Goal: Information Seeking & Learning: Check status

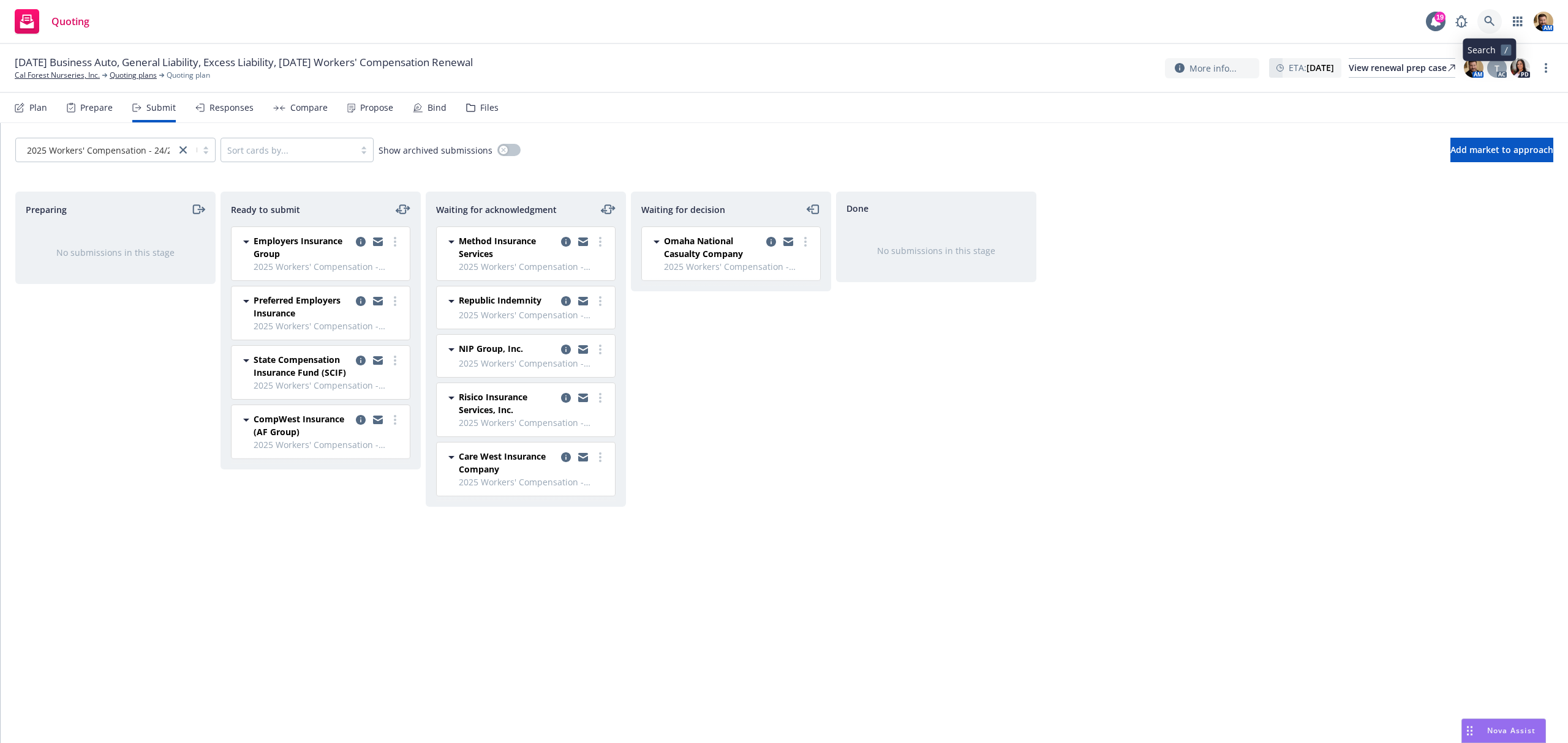
click at [1487, 17] on icon at bounding box center [1489, 21] width 11 height 11
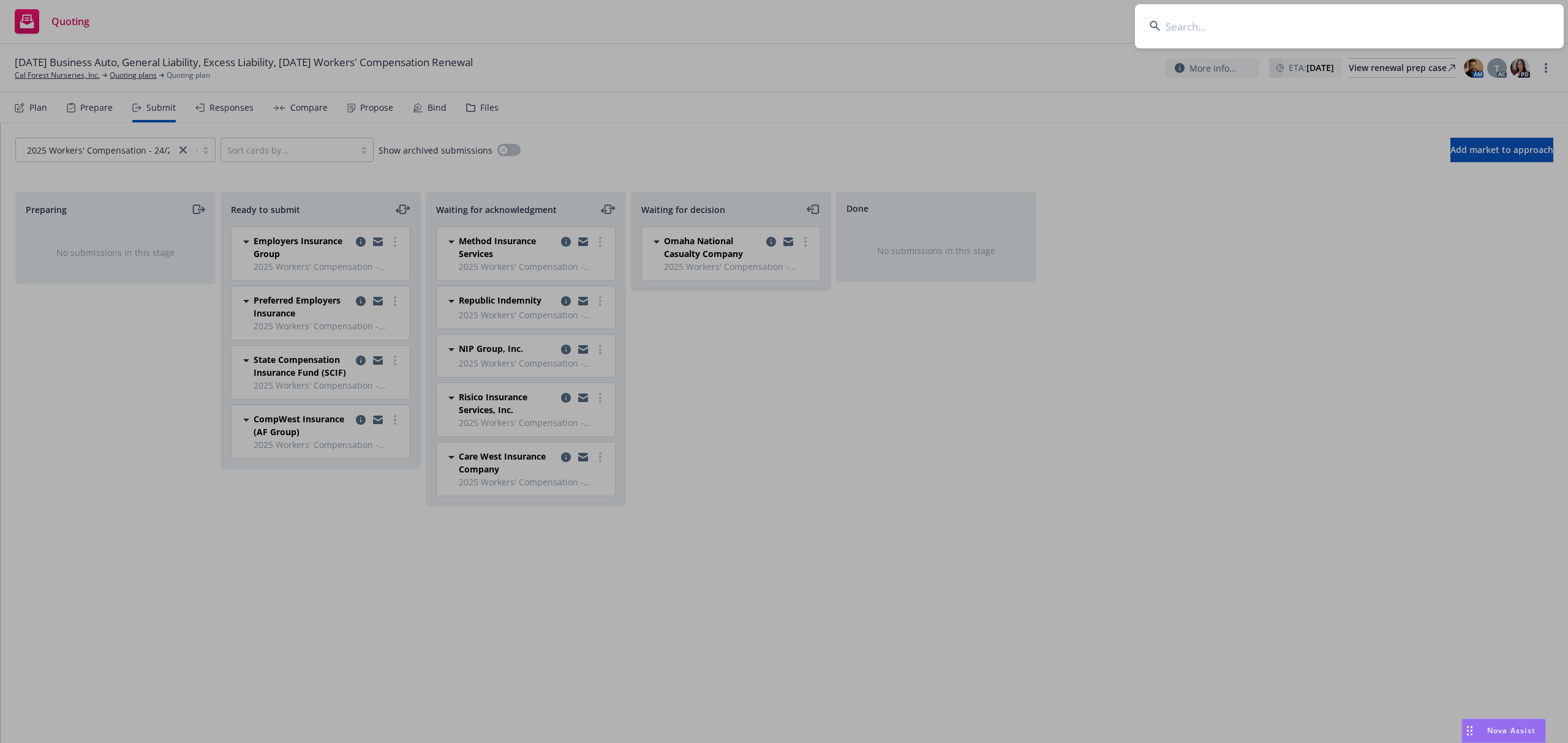
click at [1433, 32] on input at bounding box center [1349, 26] width 428 height 44
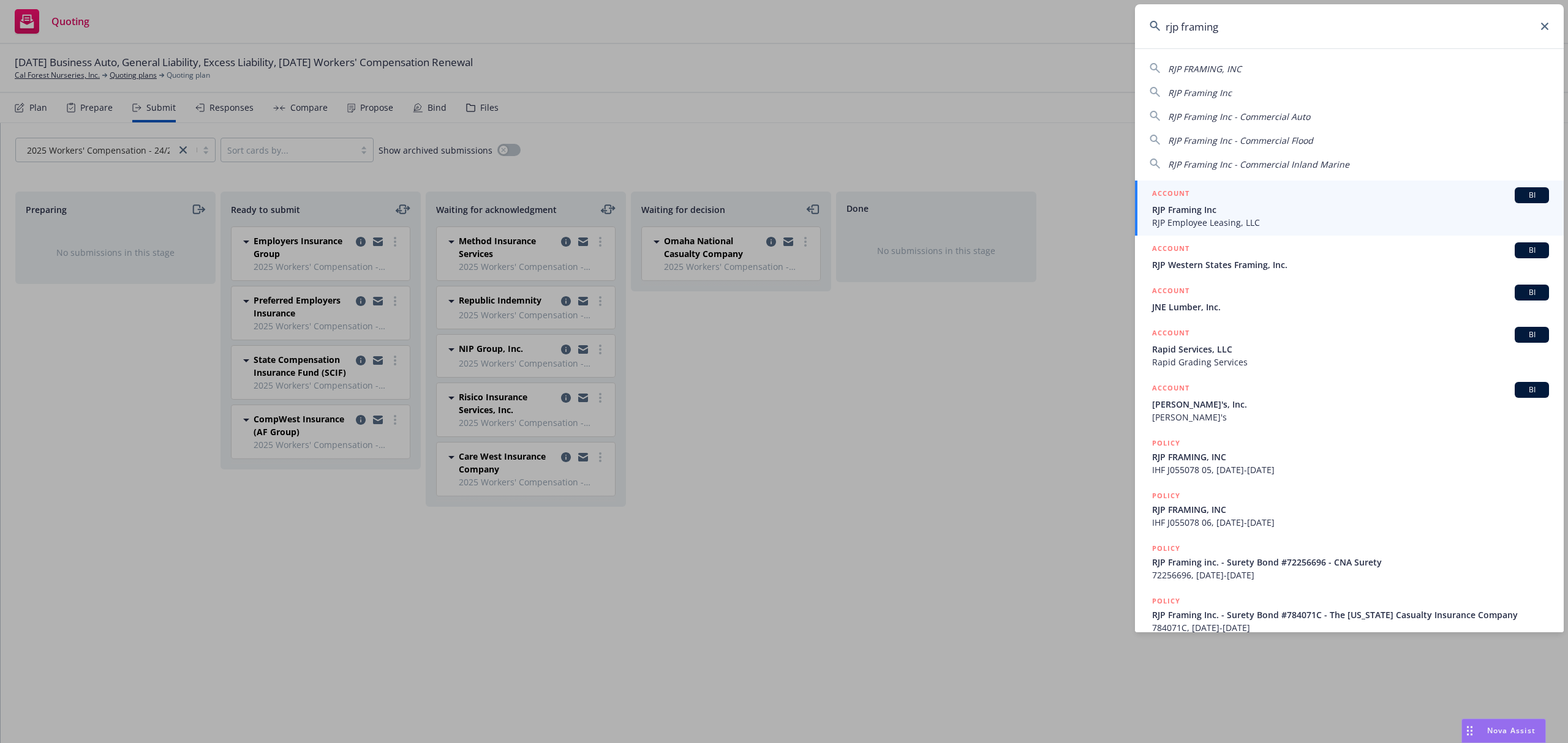
type input "rjp framing"
click at [1179, 217] on span "RJP Employee Leasing, LLC" at bounding box center [1350, 222] width 397 height 13
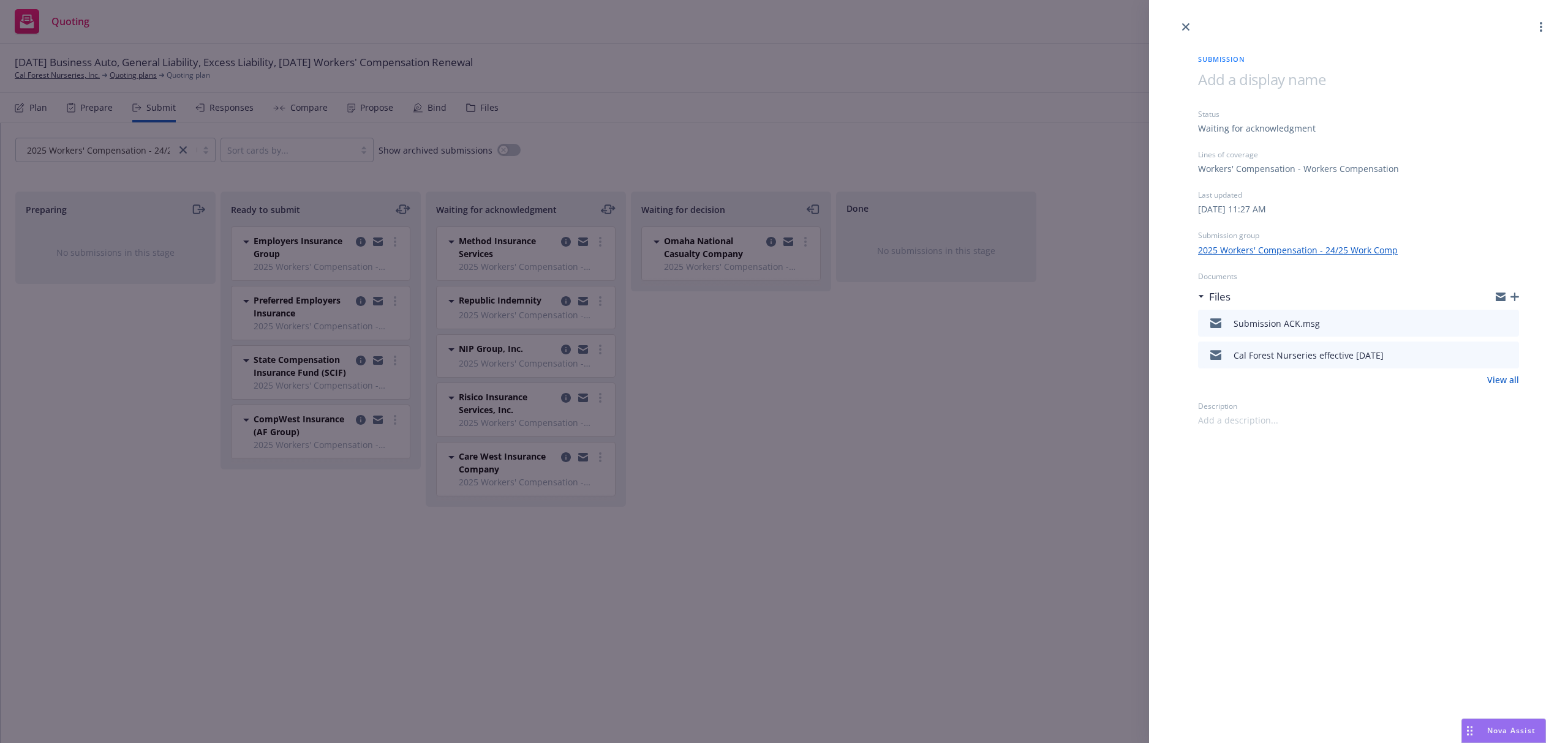
click at [487, 112] on div "Submission Status Waiting for acknowledgment Lines of coverage Workers' Compens…" at bounding box center [784, 371] width 1568 height 743
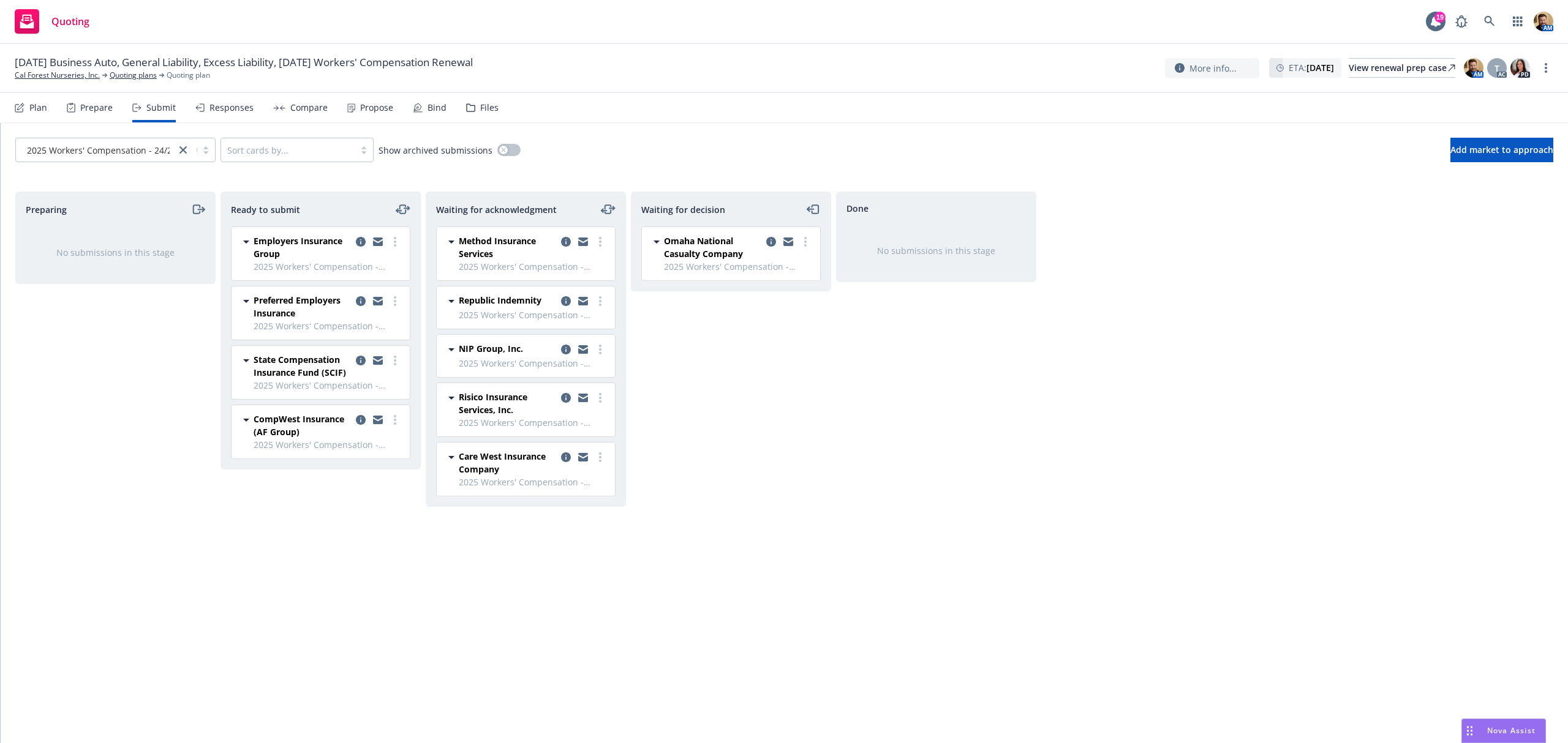
click at [488, 111] on div "Files" at bounding box center [489, 108] width 18 height 10
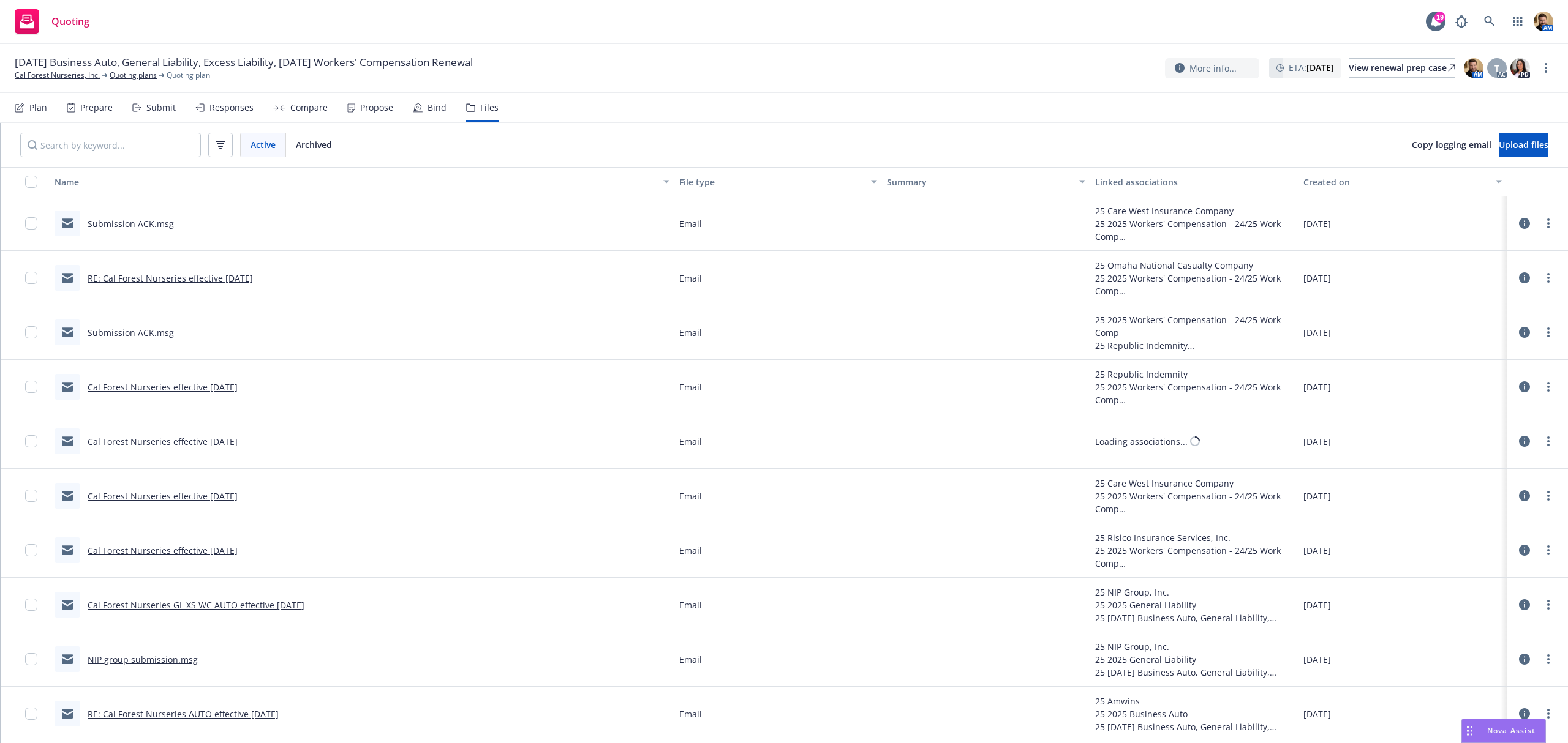
click at [686, 179] on div "File type" at bounding box center [771, 182] width 185 height 13
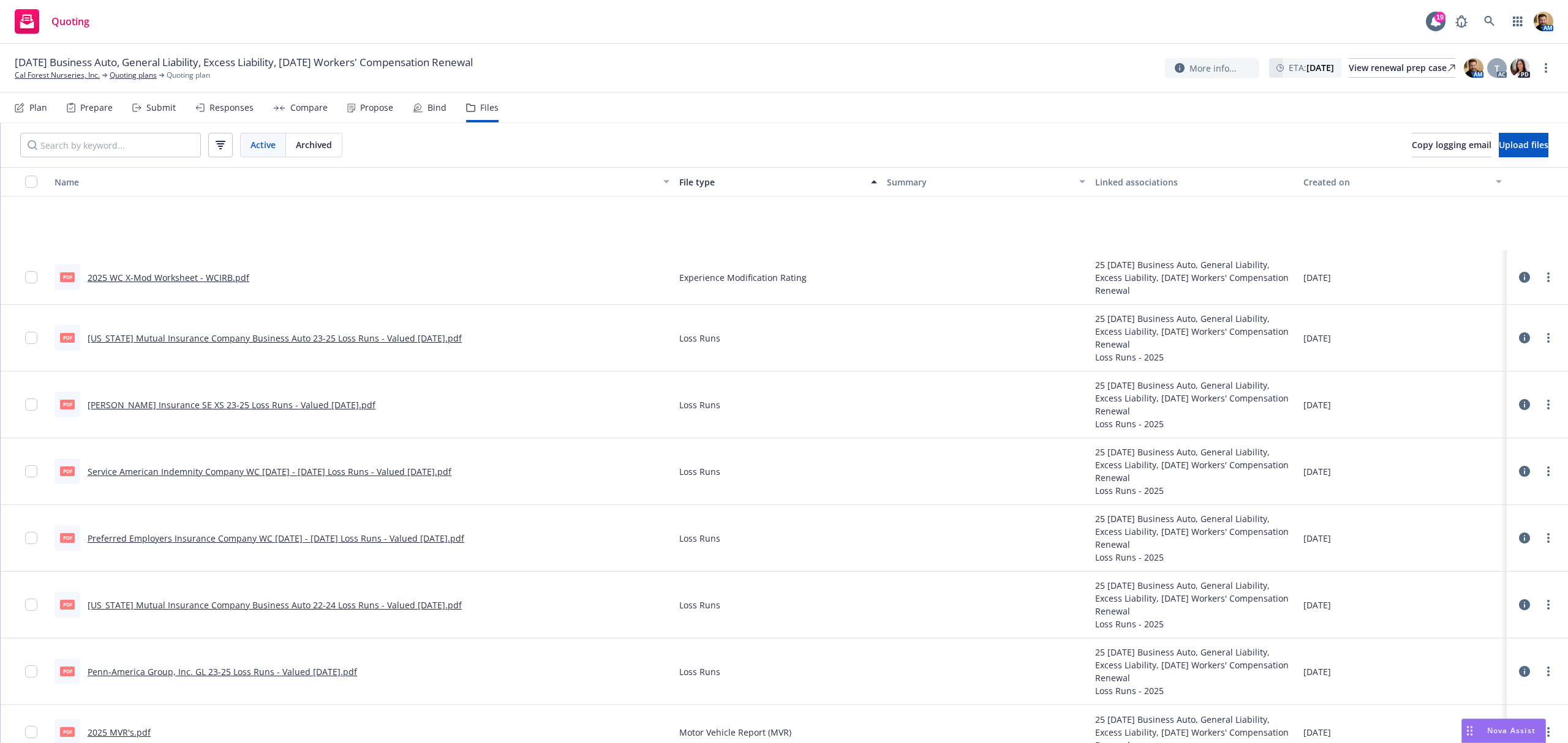
scroll to position [1313, 0]
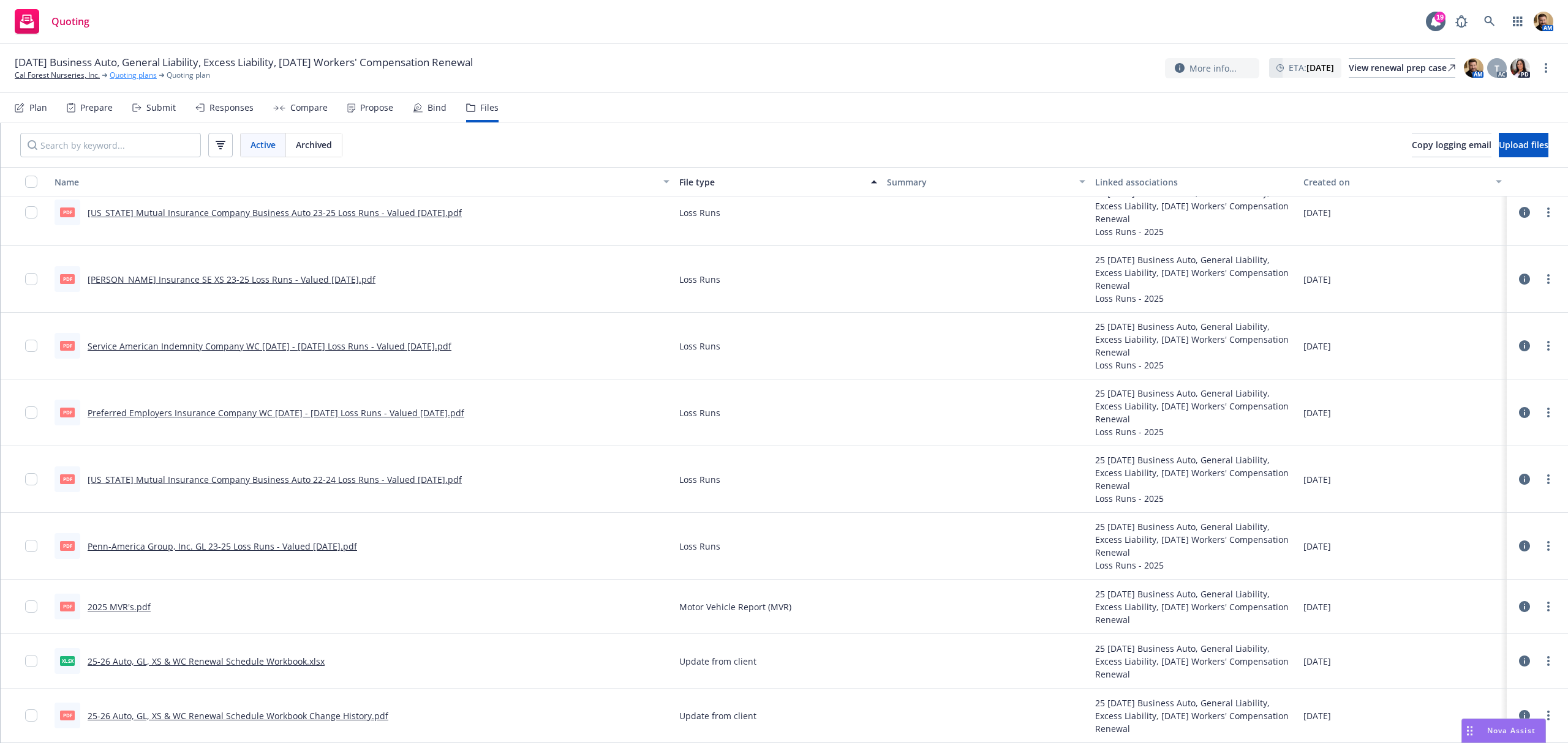
click at [138, 76] on link "Quoting plans" at bounding box center [133, 75] width 47 height 11
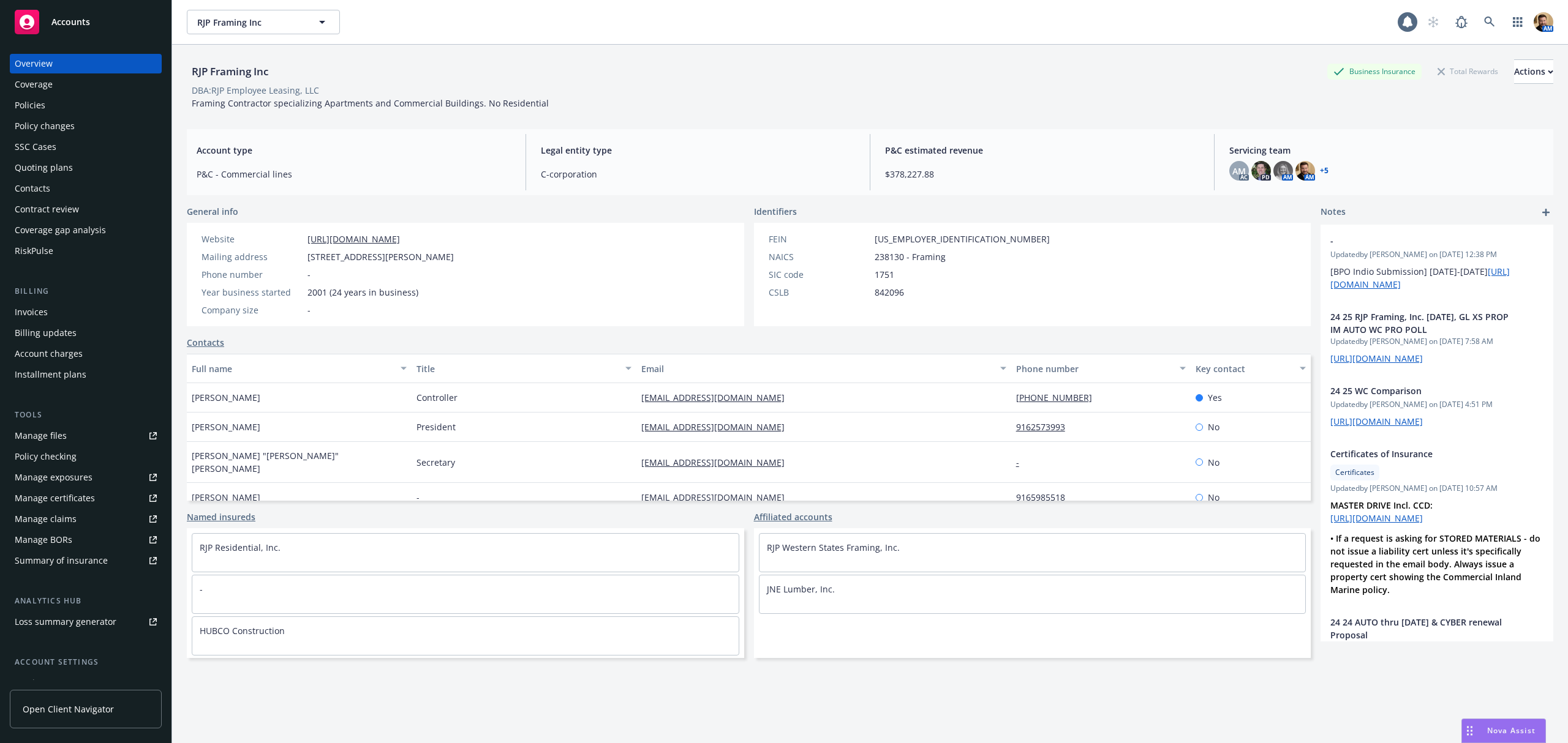
click at [44, 105] on div "Policies" at bounding box center [29, 105] width 30 height 20
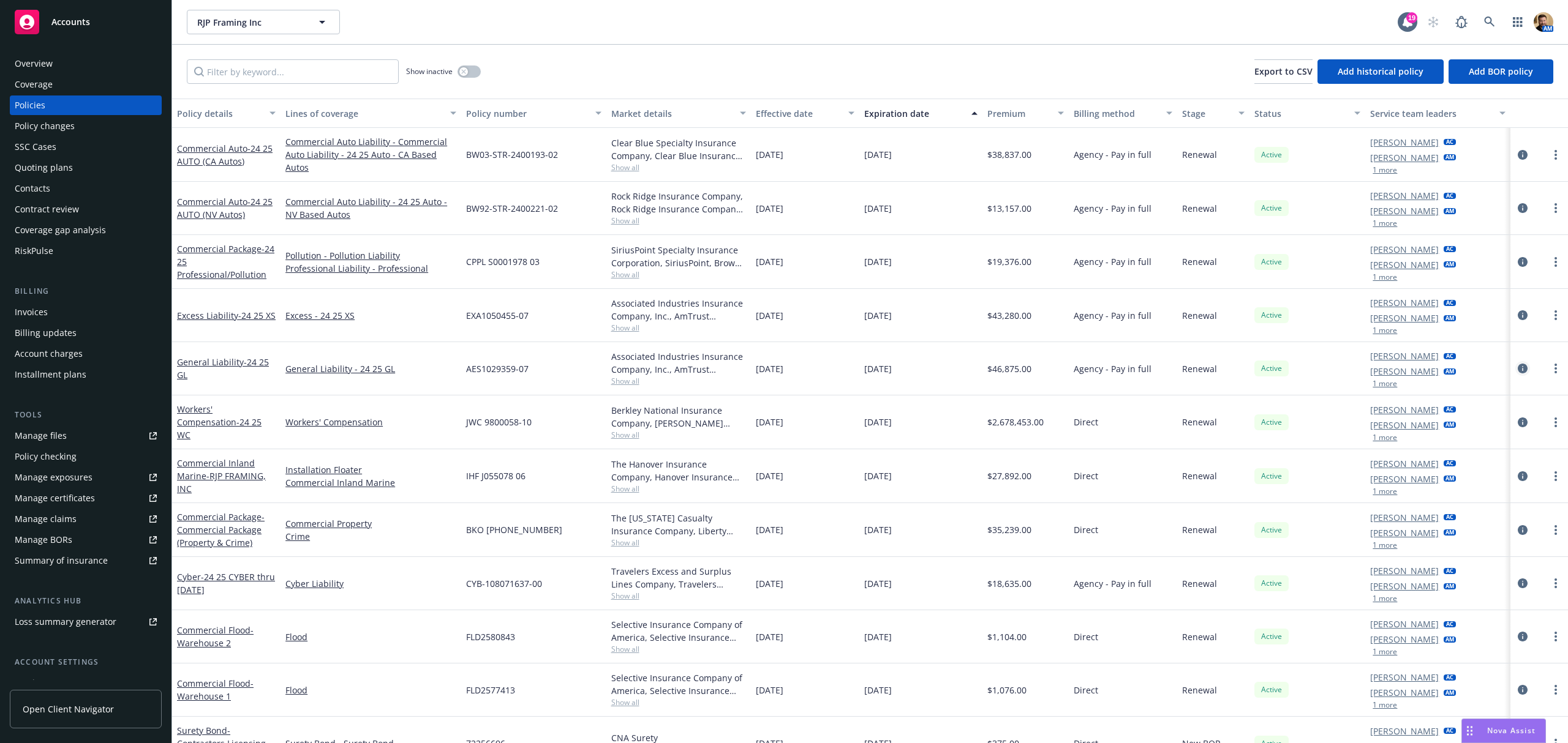
click at [1518, 371] on icon "circleInformation" at bounding box center [1522, 368] width 10 height 10
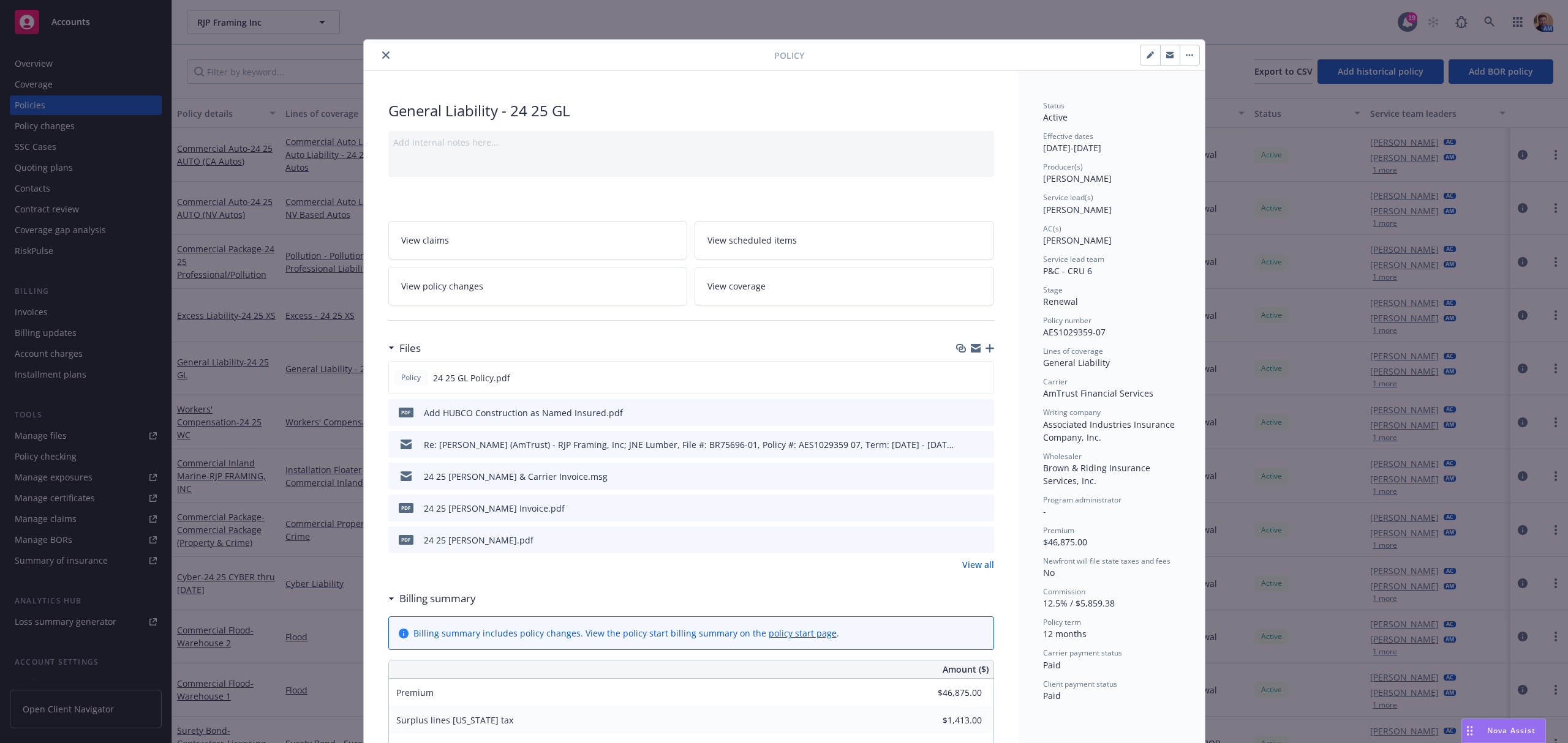
click at [767, 289] on link "View coverage" at bounding box center [844, 286] width 299 height 38
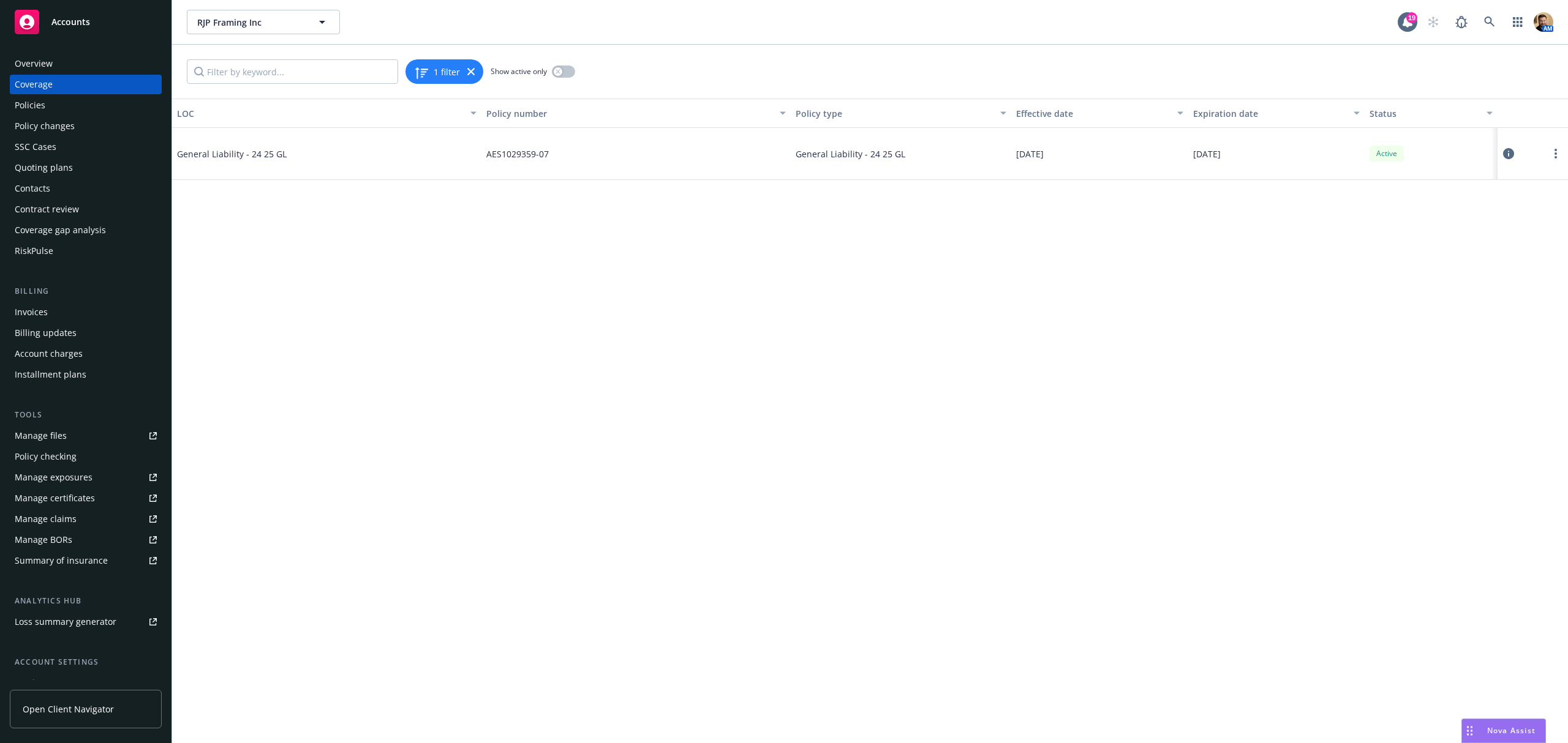
click at [1510, 155] on icon at bounding box center [1508, 153] width 11 height 11
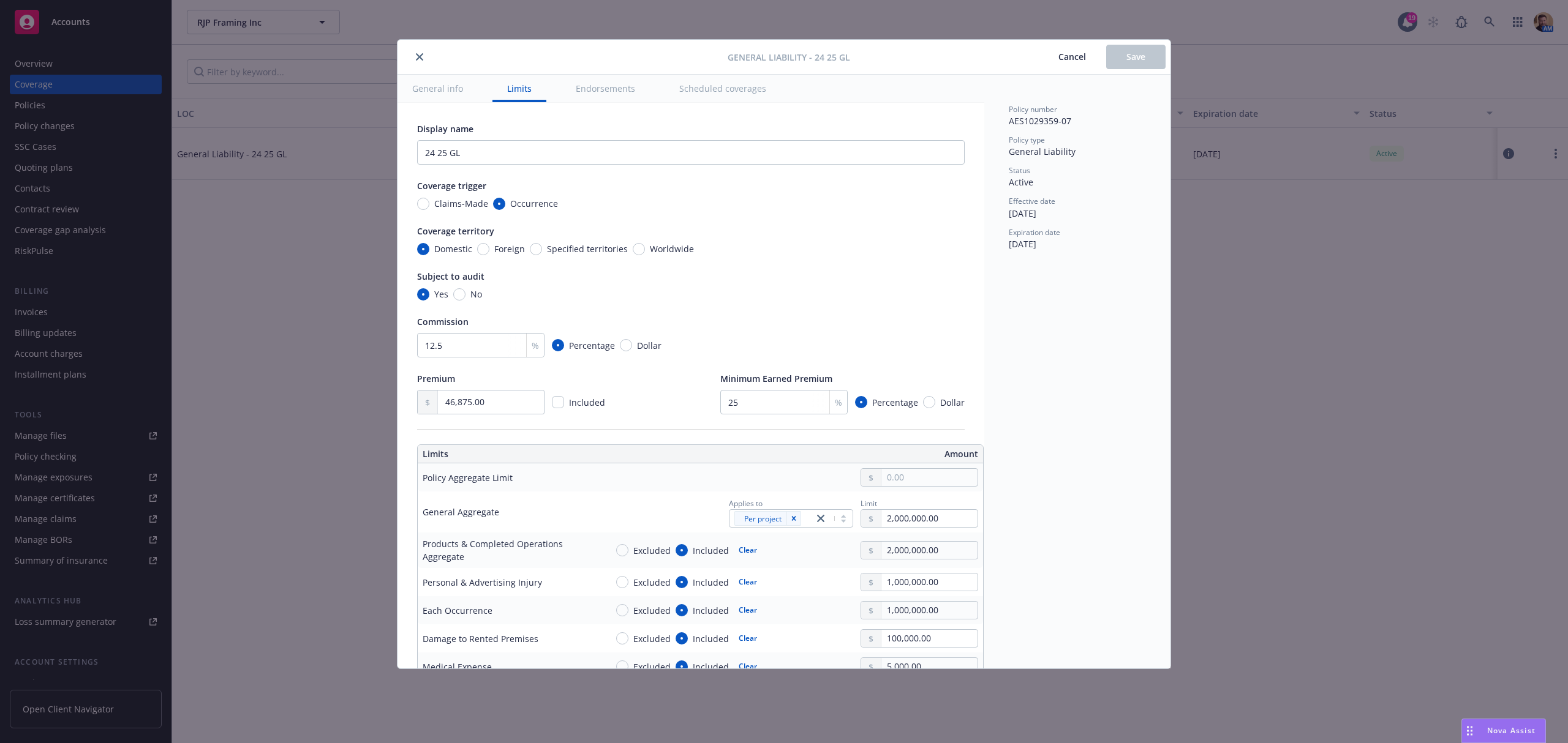
click at [418, 57] on icon "close" at bounding box center [419, 56] width 7 height 7
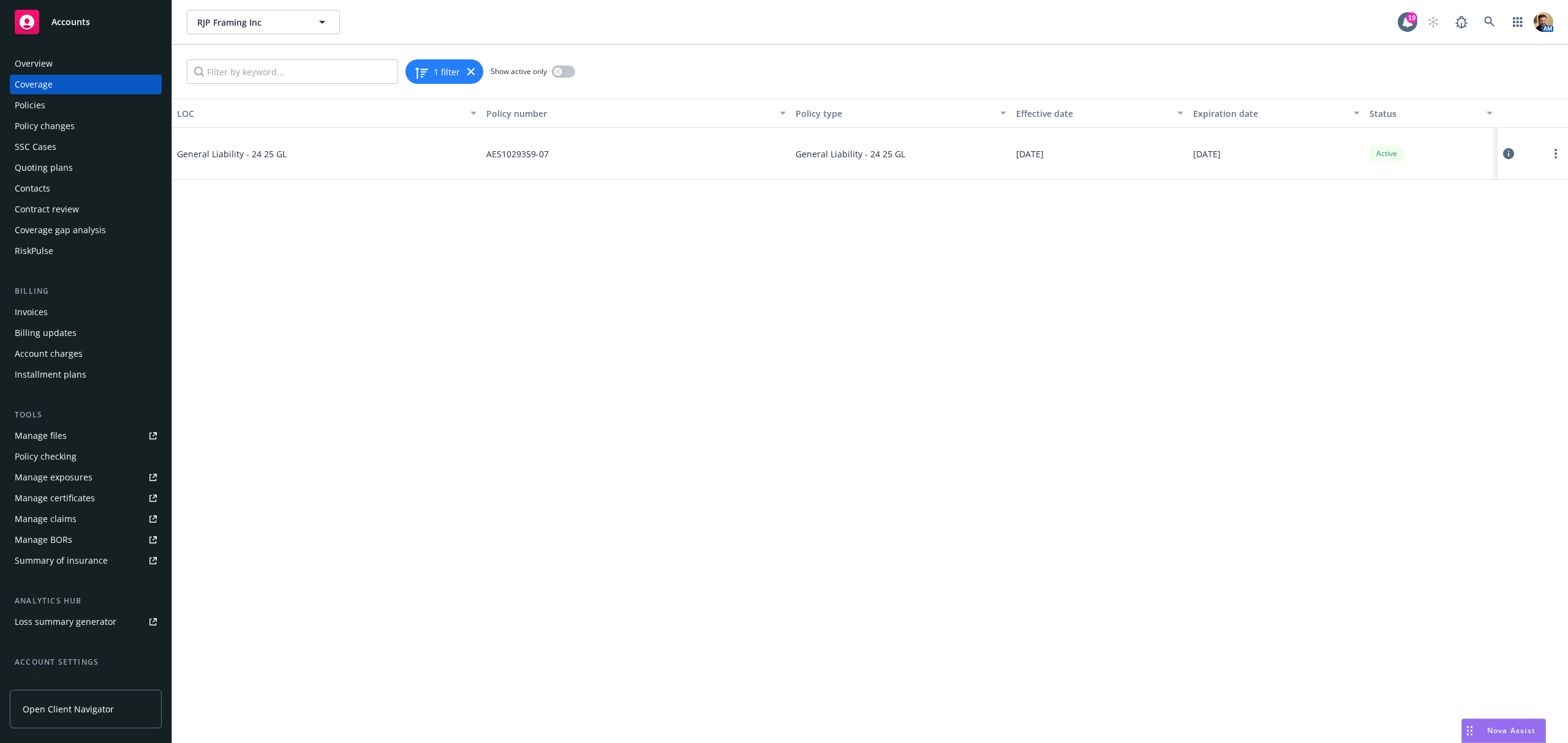
click at [26, 103] on div "Policies" at bounding box center [29, 105] width 30 height 20
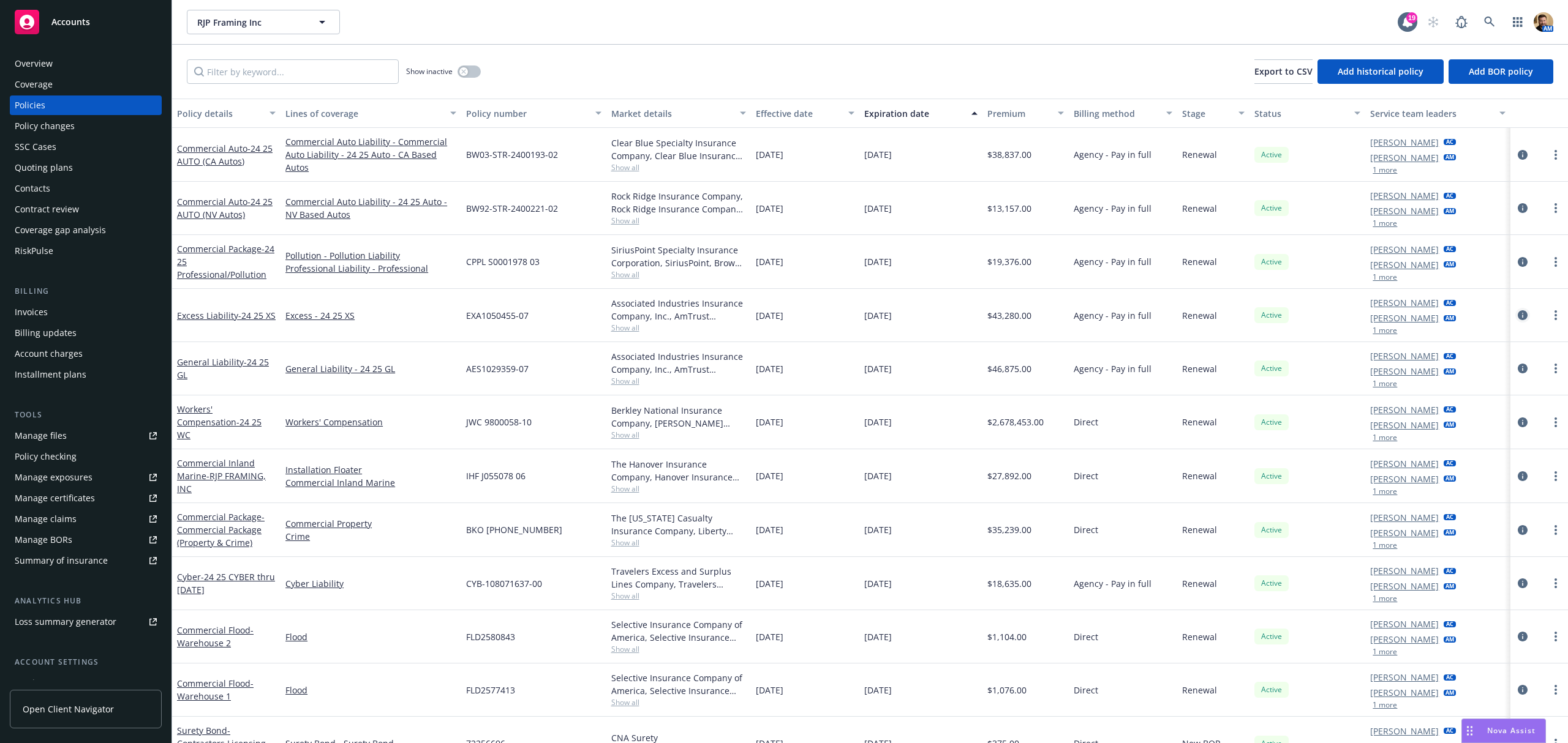
click at [1518, 316] on icon "circleInformation" at bounding box center [1522, 315] width 10 height 10
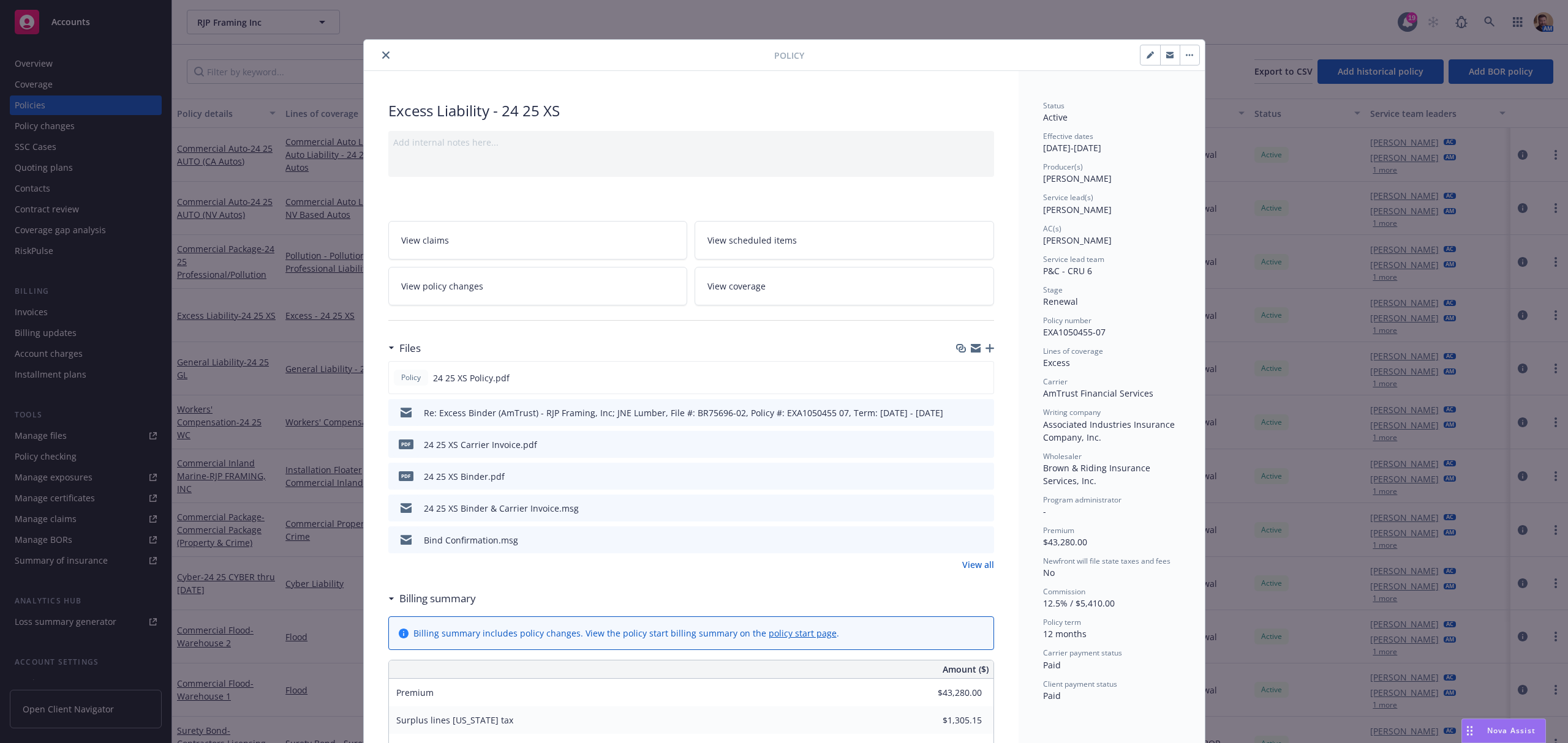
click at [785, 280] on link "View coverage" at bounding box center [844, 286] width 299 height 38
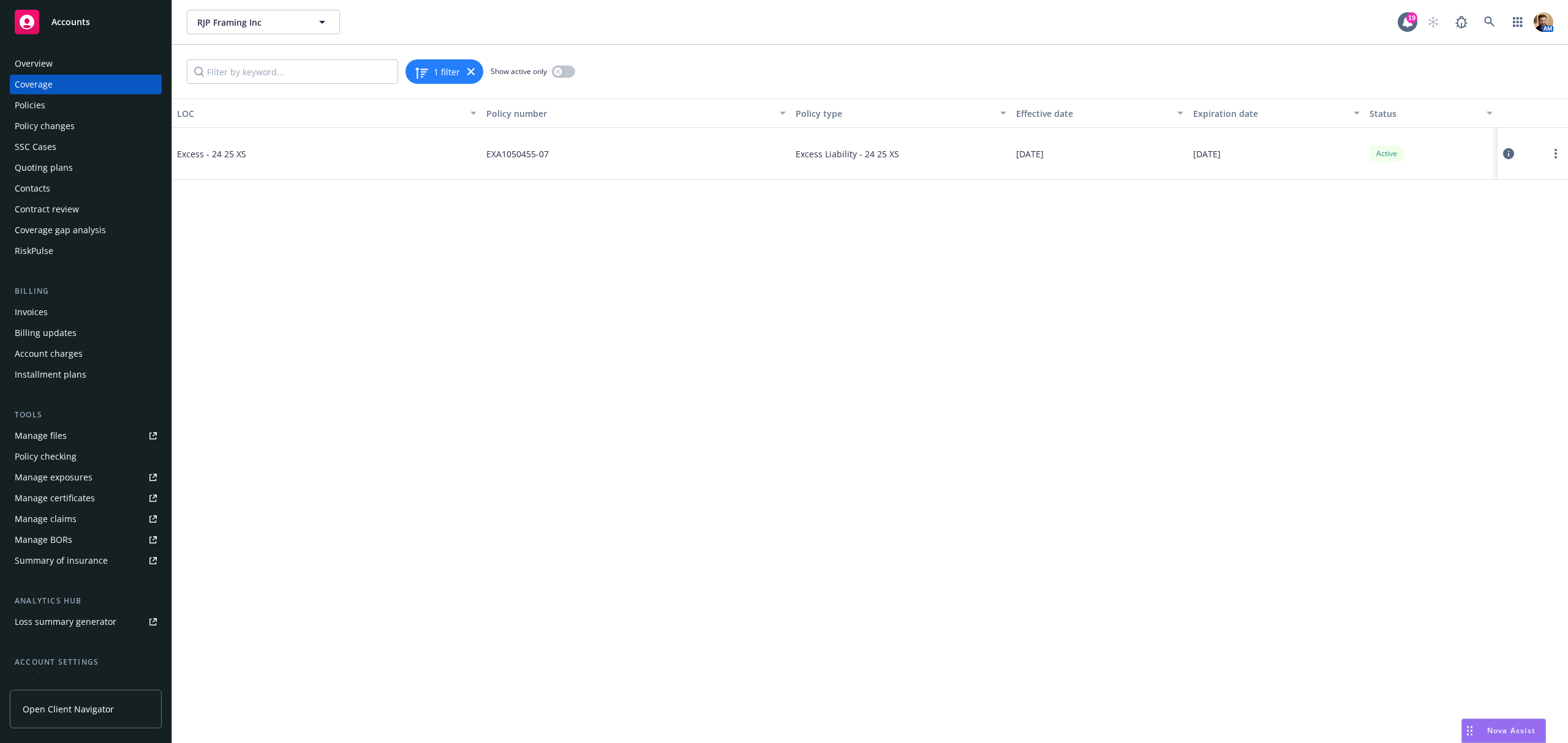
click at [1507, 154] on icon at bounding box center [1508, 153] width 11 height 11
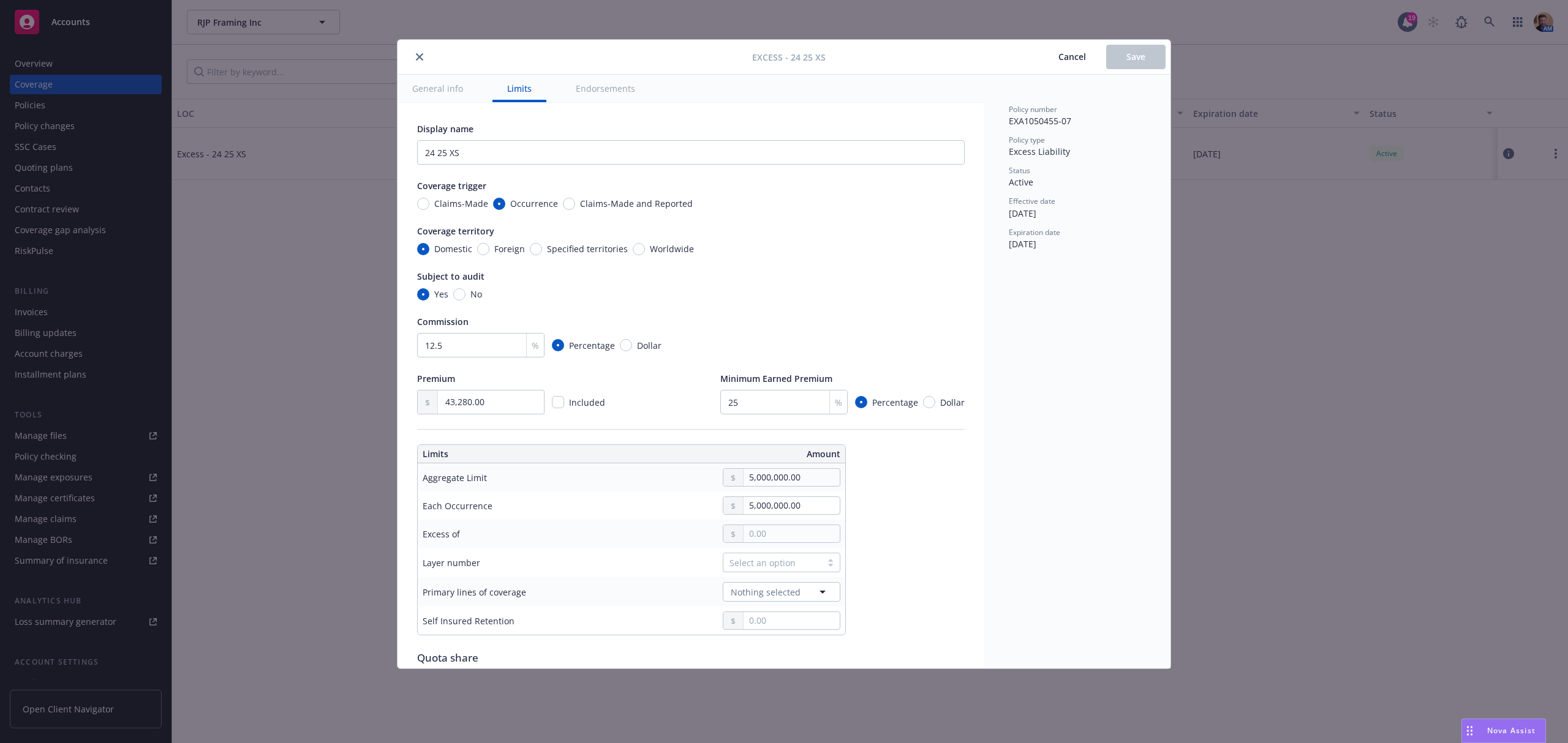
type textarea "x"
